Goal: Find contact information: Find contact information

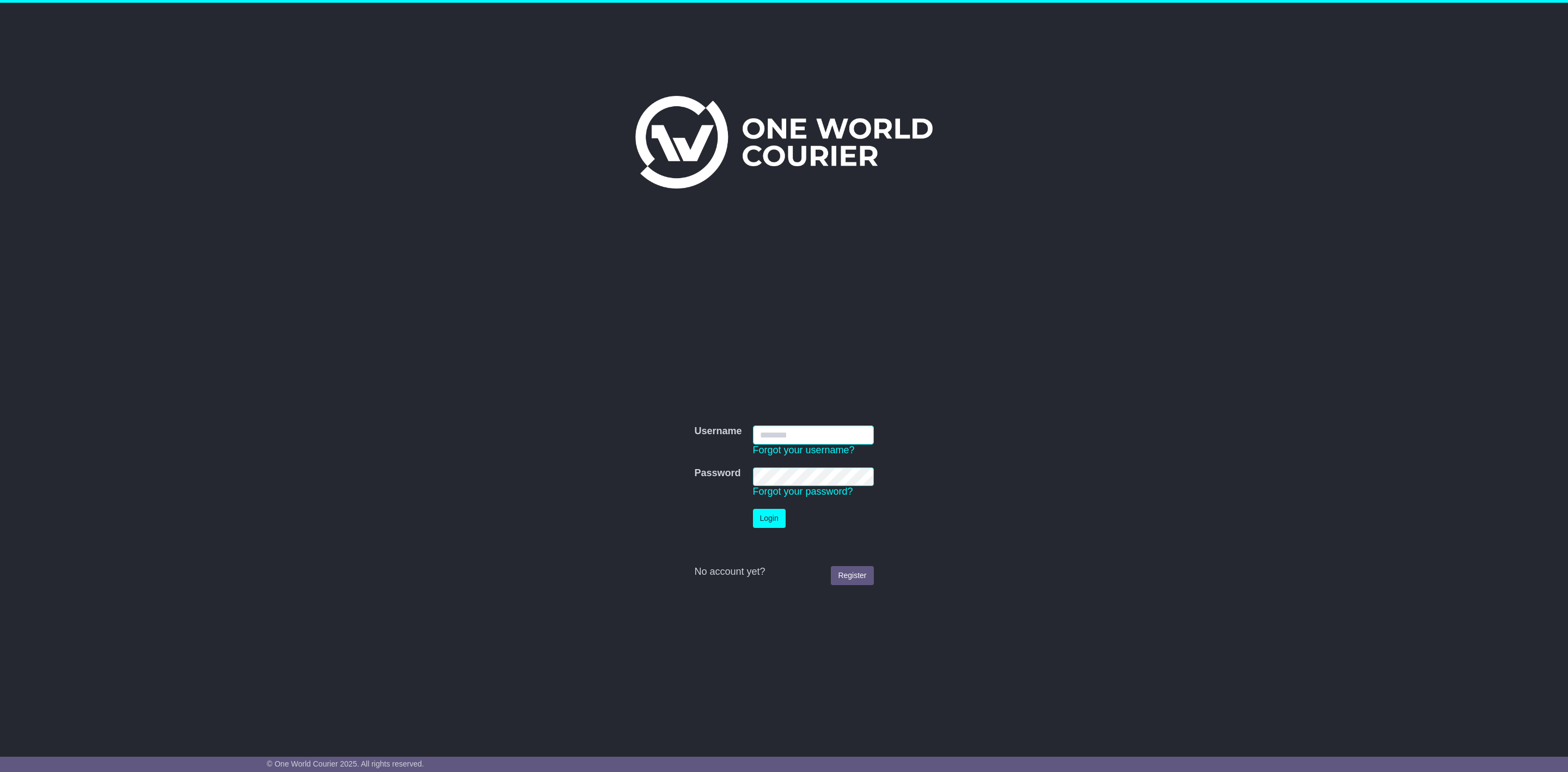
type input "*********"
drag, startPoint x: 0, startPoint y: 0, endPoint x: 777, endPoint y: 514, distance: 931.6
click at [777, 514] on button "Login" at bounding box center [769, 518] width 32 height 19
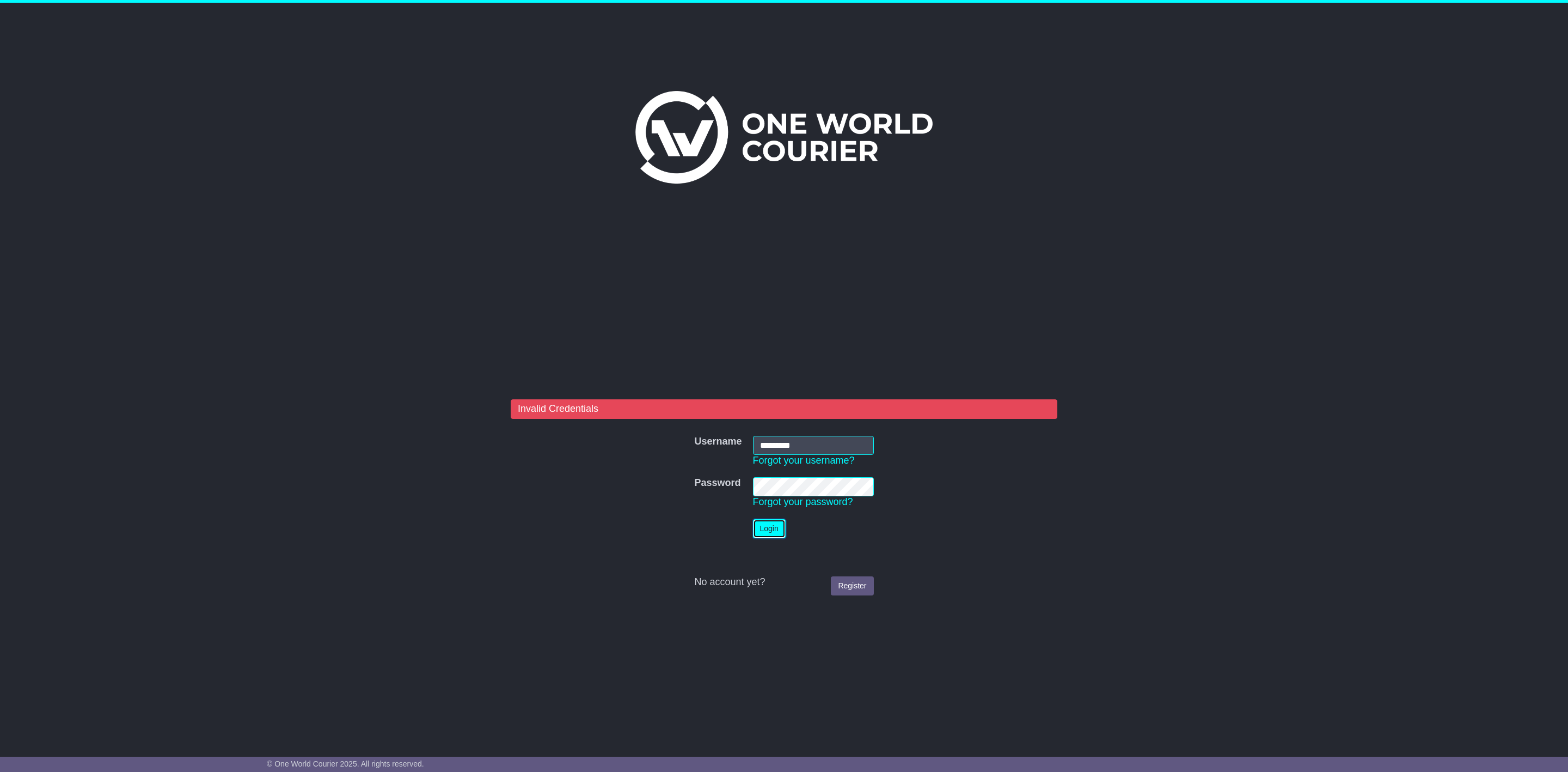
click at [770, 530] on button "Login" at bounding box center [769, 529] width 32 height 19
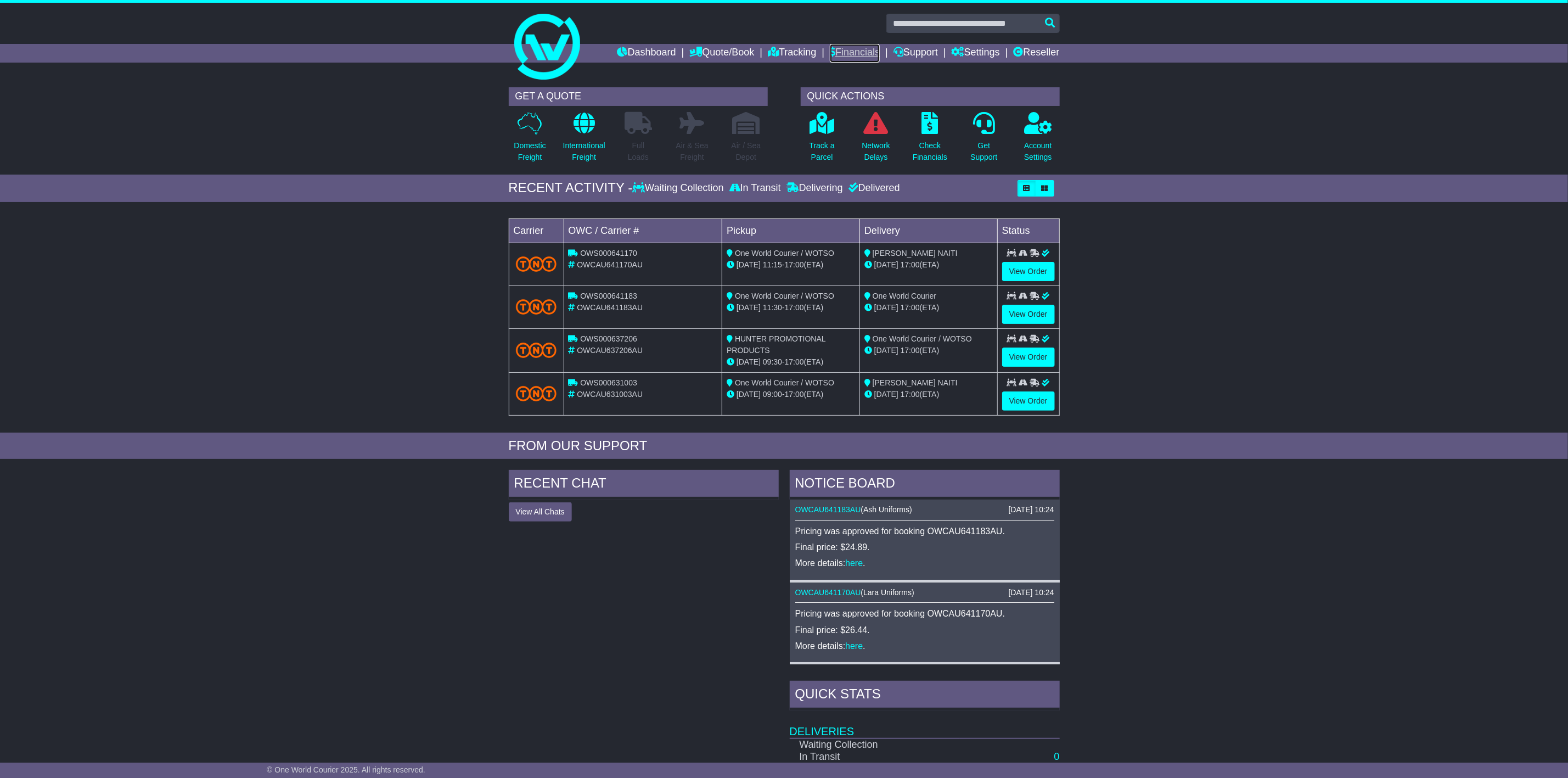
click at [859, 55] on link "Financials" at bounding box center [854, 53] width 50 height 19
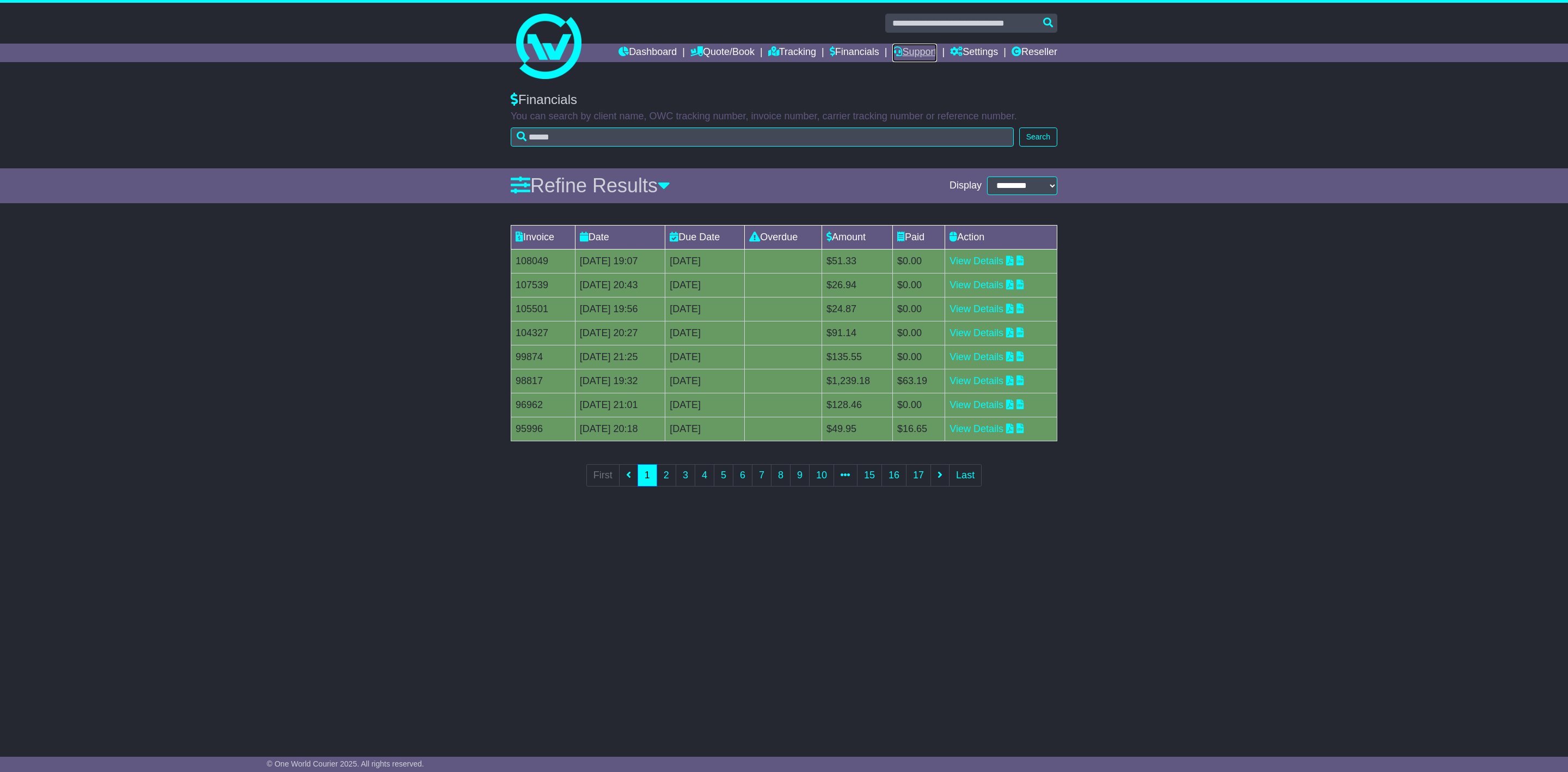
click at [902, 54] on link "Support" at bounding box center [914, 52] width 44 height 19
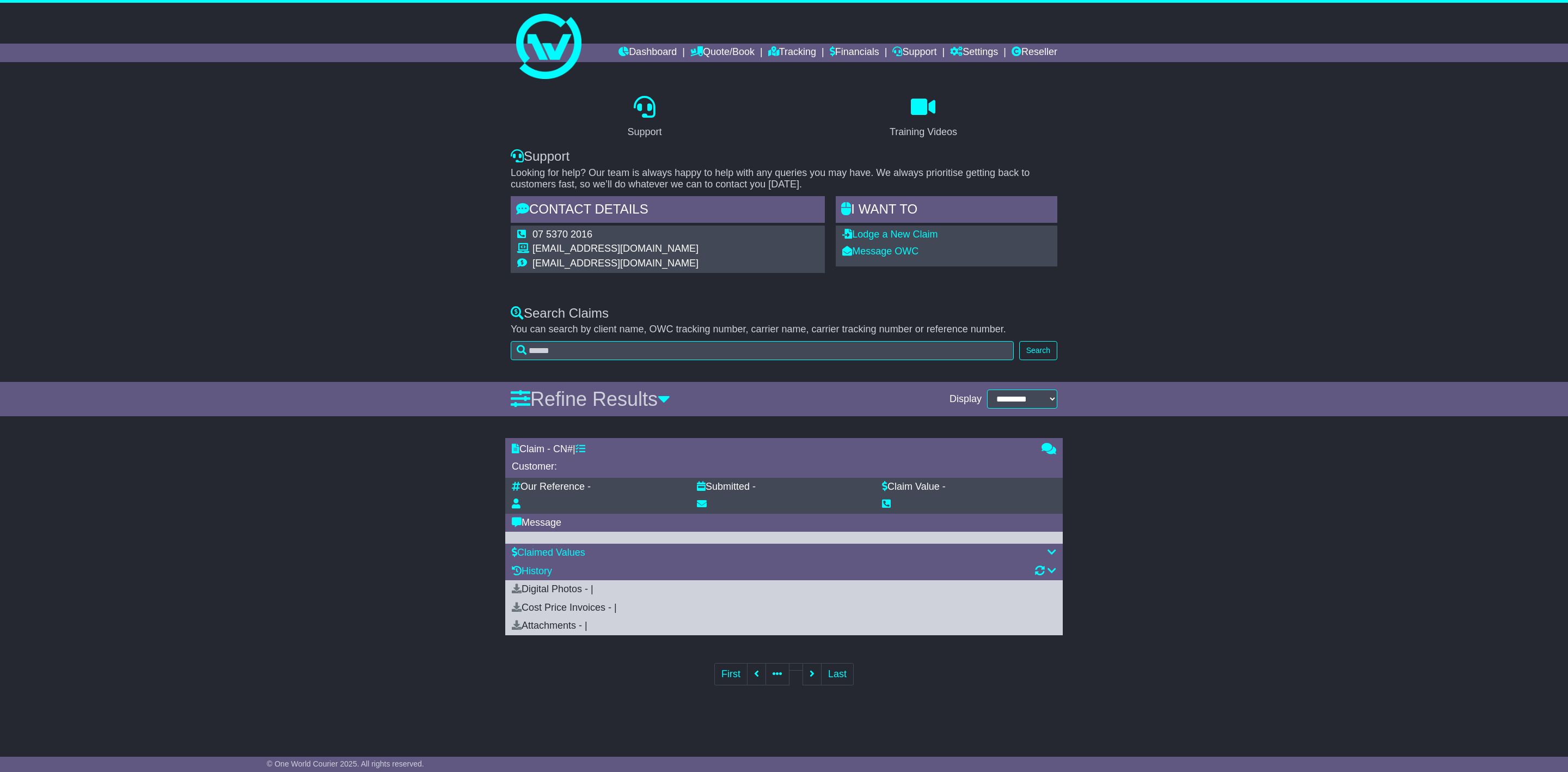
select select "*"
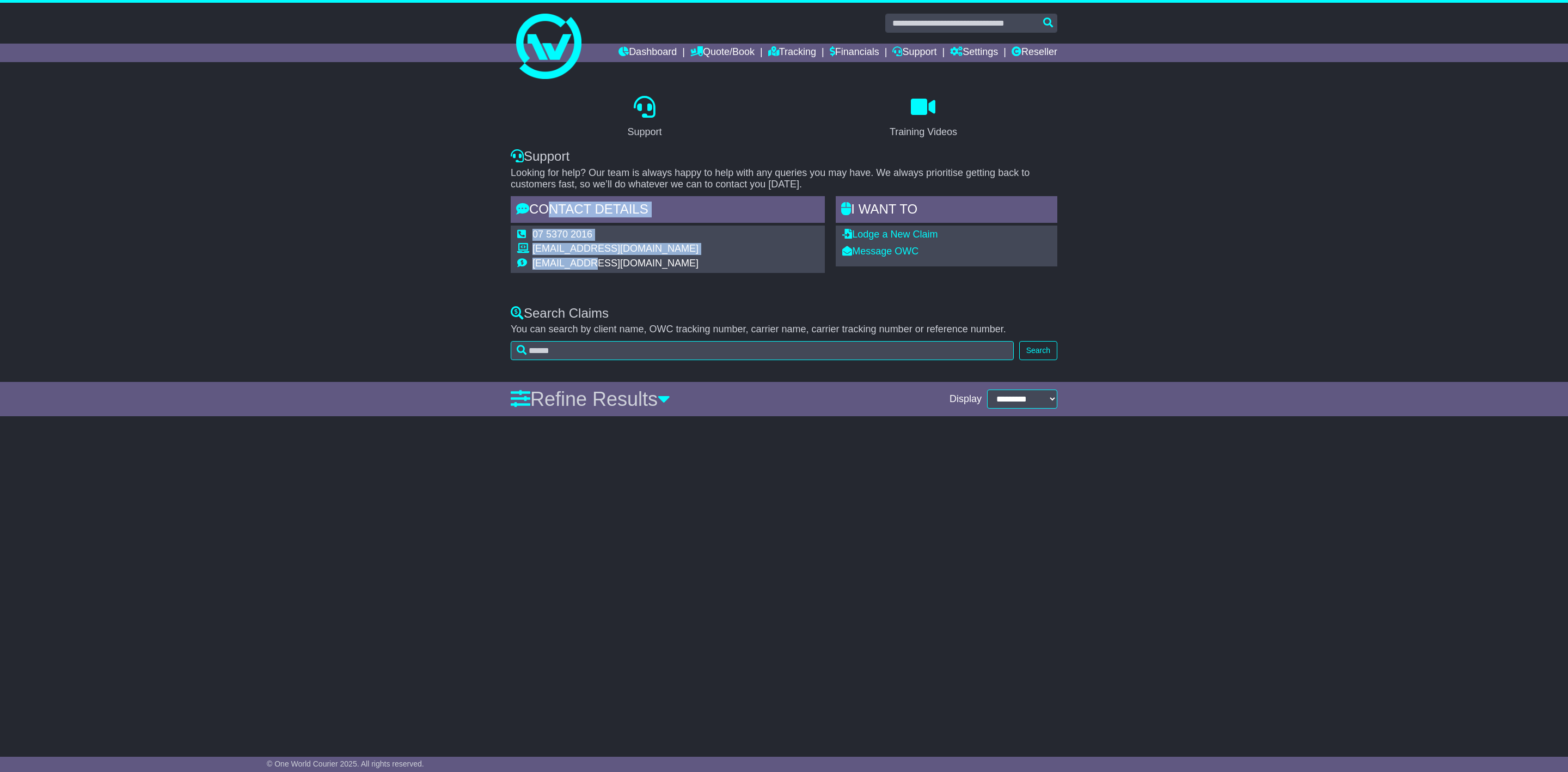
drag, startPoint x: 547, startPoint y: 204, endPoint x: 590, endPoint y: 265, distance: 74.6
click at [590, 265] on div "Contact Details 07 5370 2016 [EMAIL_ADDRESS][DOMAIN_NAME] [EMAIL_ADDRESS][DOMAI…" at bounding box center [668, 234] width 314 height 77
click at [590, 262] on td "[EMAIL_ADDRESS][DOMAIN_NAME]" at bounding box center [616, 263] width 166 height 12
drag, startPoint x: 583, startPoint y: 208, endPoint x: 618, endPoint y: 262, distance: 64.4
click at [618, 262] on div "Contact Details 07 5370 2016 [EMAIL_ADDRESS][DOMAIN_NAME] [EMAIL_ADDRESS][DOMAI…" at bounding box center [668, 234] width 314 height 77
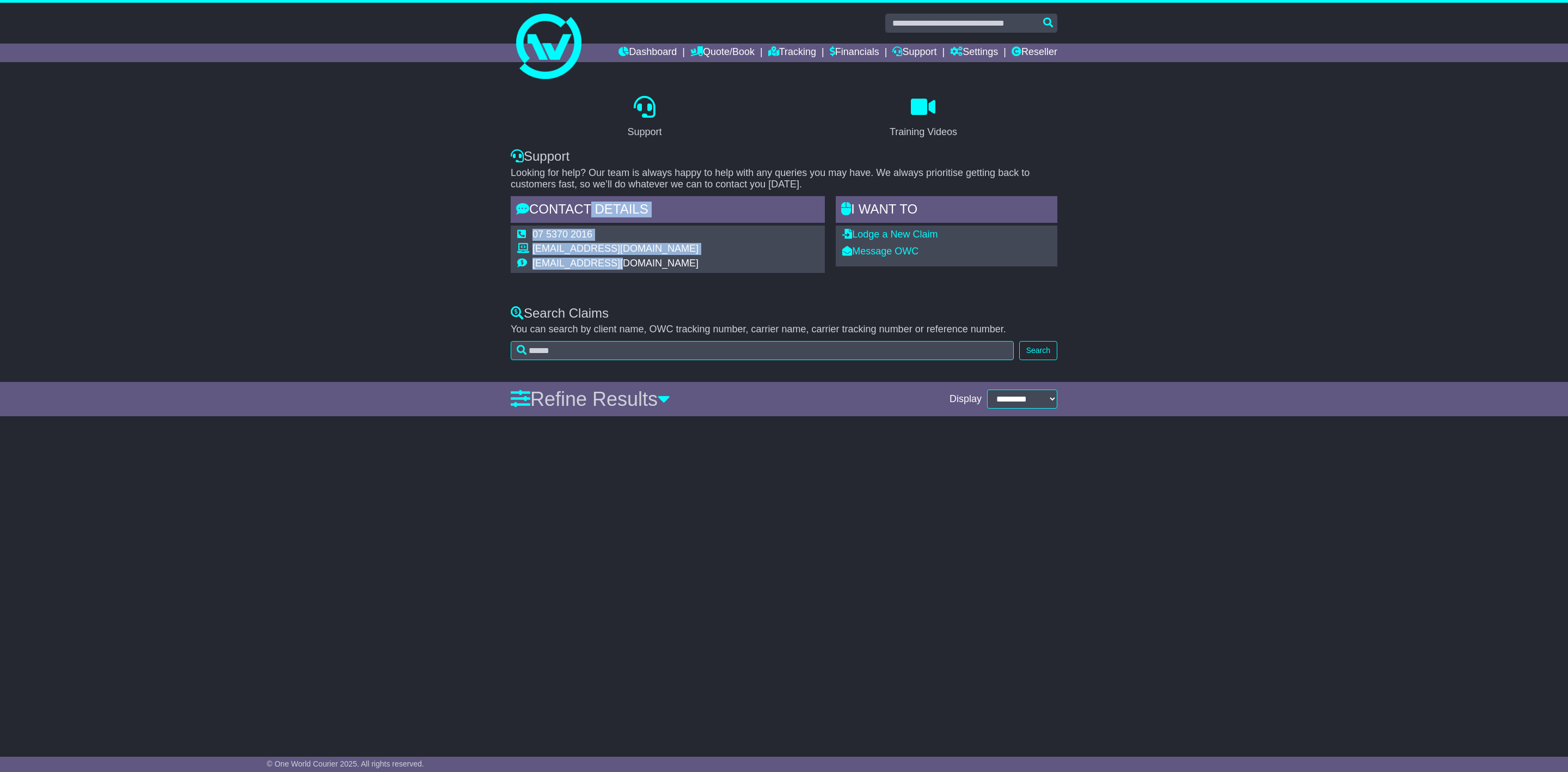
click at [618, 262] on td "[EMAIL_ADDRESS][DOMAIN_NAME]" at bounding box center [616, 263] width 166 height 12
drag, startPoint x: 708, startPoint y: 260, endPoint x: 535, endPoint y: 213, distance: 179.3
click at [535, 213] on div "Contact Details 07 5370 2016 [EMAIL_ADDRESS][DOMAIN_NAME] [EMAIL_ADDRESS][DOMAI…" at bounding box center [668, 234] width 314 height 77
click at [563, 211] on div "Contact Details" at bounding box center [668, 211] width 314 height 29
